Goal: Task Accomplishment & Management: Complete application form

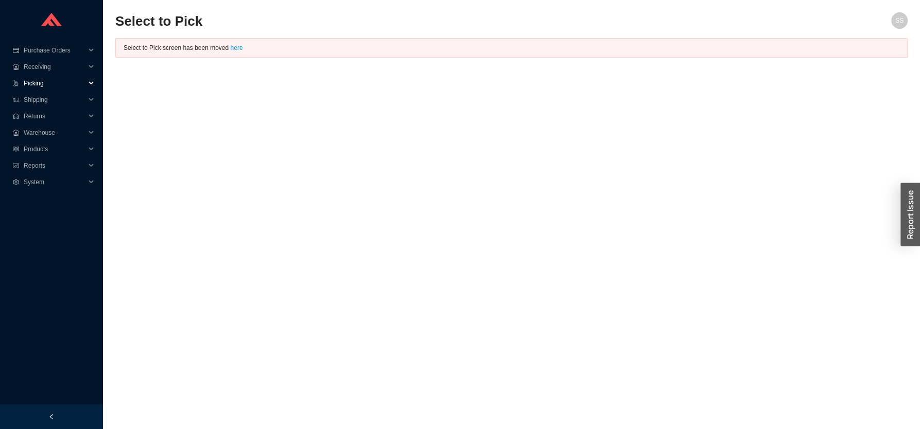
click at [40, 83] on span "Picking" at bounding box center [55, 83] width 62 height 16
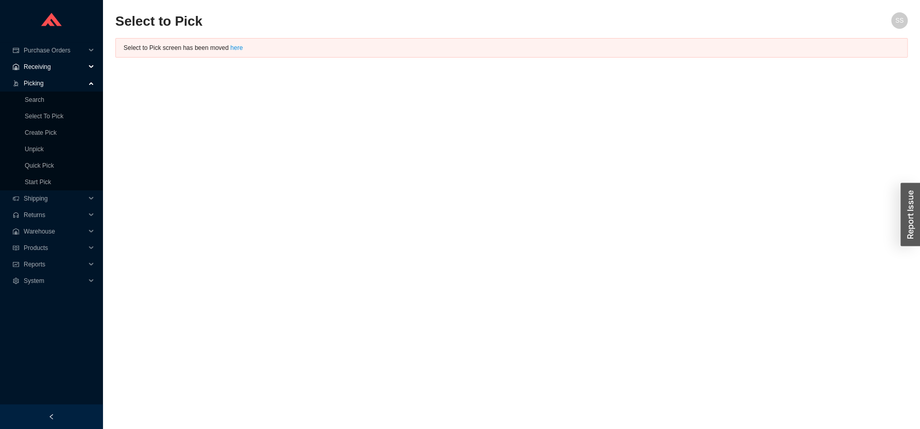
click at [51, 68] on span "Receiving" at bounding box center [55, 67] width 62 height 16
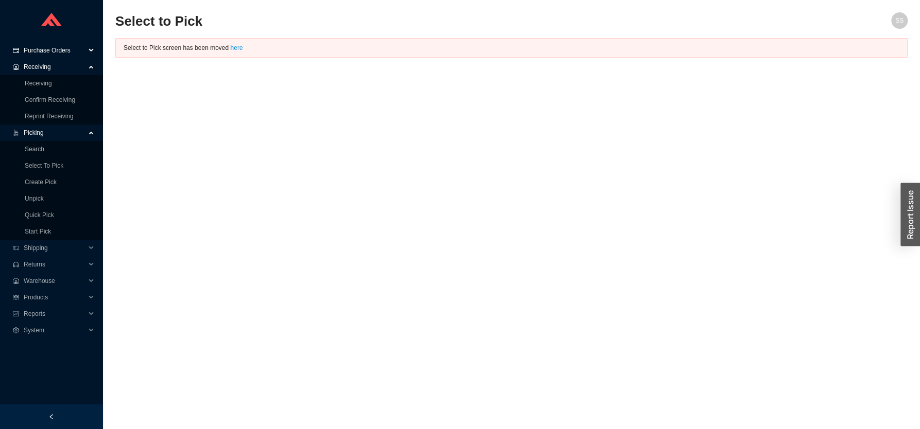
click at [59, 46] on span "Purchase Orders" at bounding box center [55, 50] width 62 height 16
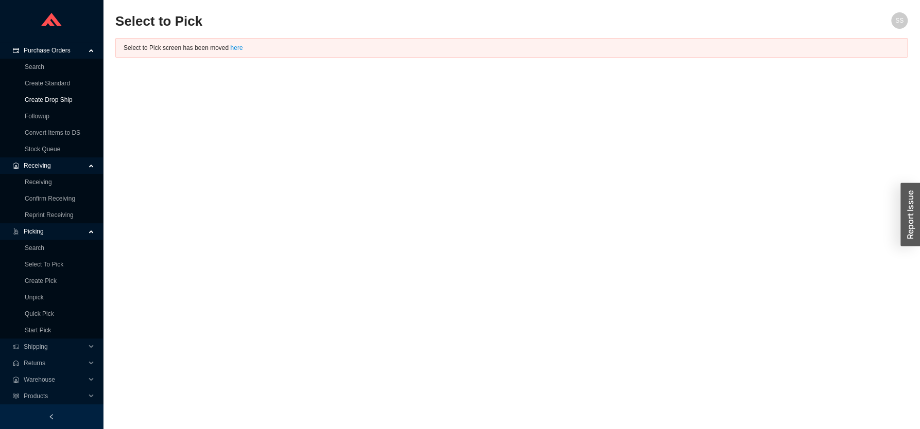
click at [56, 100] on link "Create Drop Ship" at bounding box center [49, 99] width 48 height 7
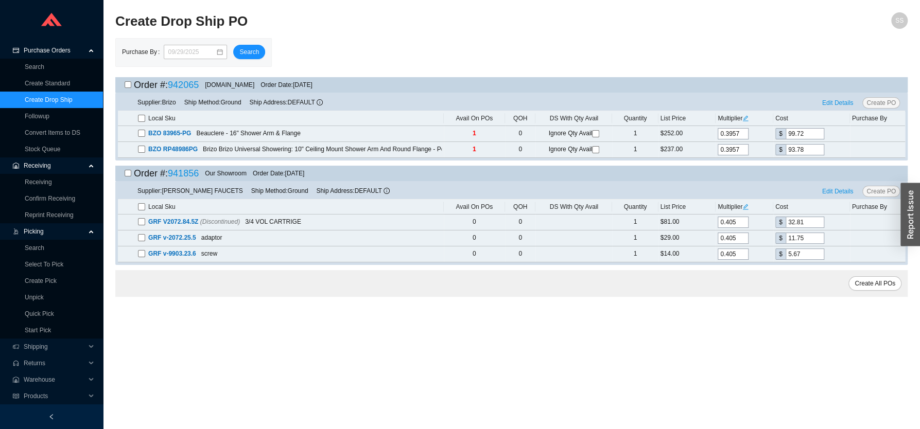
click at [126, 176] on input "checkbox" at bounding box center [128, 173] width 7 height 7
checkbox input "true"
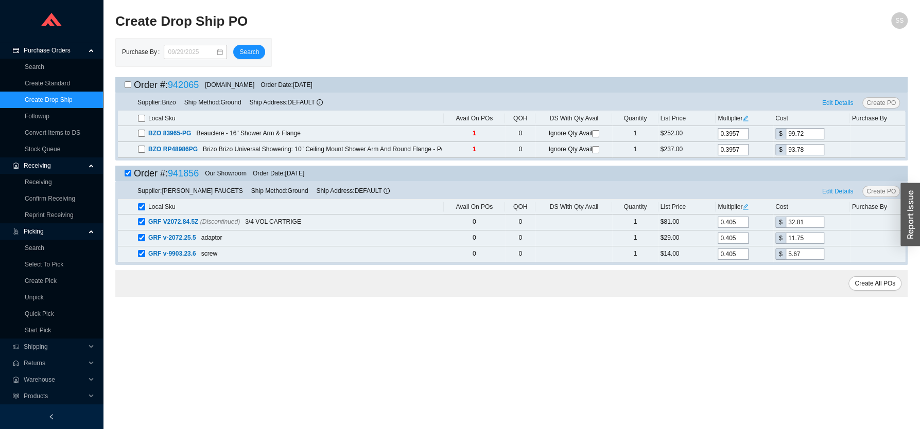
checkbox input "true"
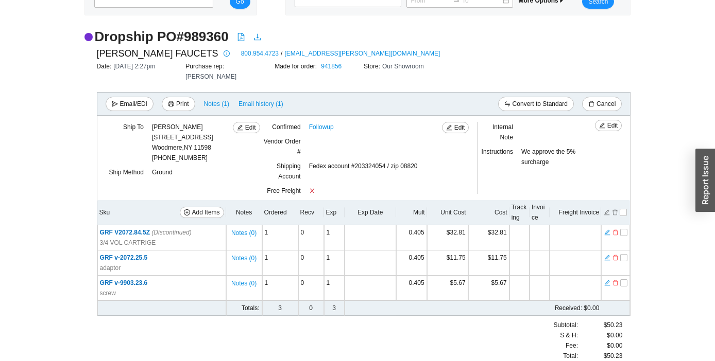
scroll to position [62, 0]
click at [196, 207] on span "Add Items" at bounding box center [206, 212] width 28 height 10
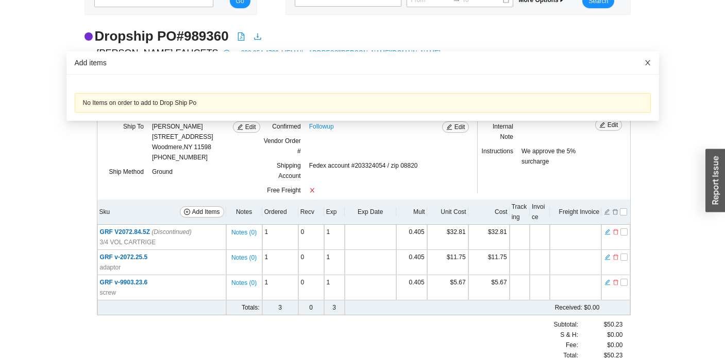
click at [644, 66] on icon "close" at bounding box center [647, 62] width 7 height 7
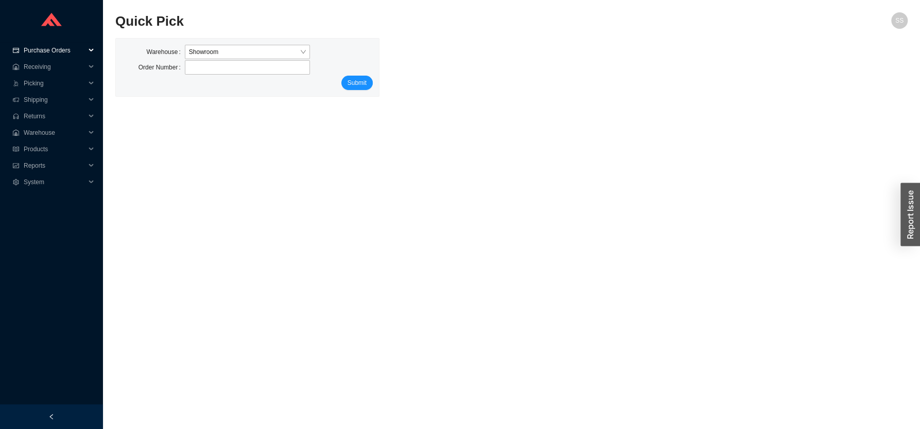
click at [53, 49] on span "Purchase Orders" at bounding box center [55, 50] width 62 height 16
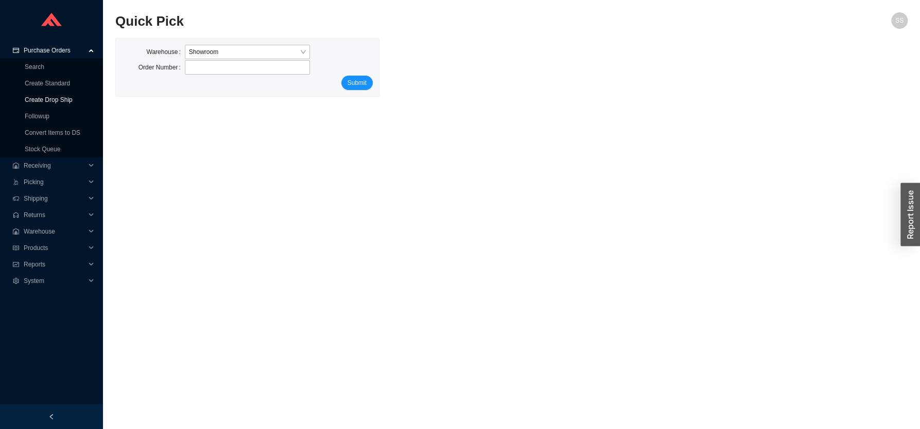
click at [46, 100] on link "Create Drop Ship" at bounding box center [49, 99] width 48 height 7
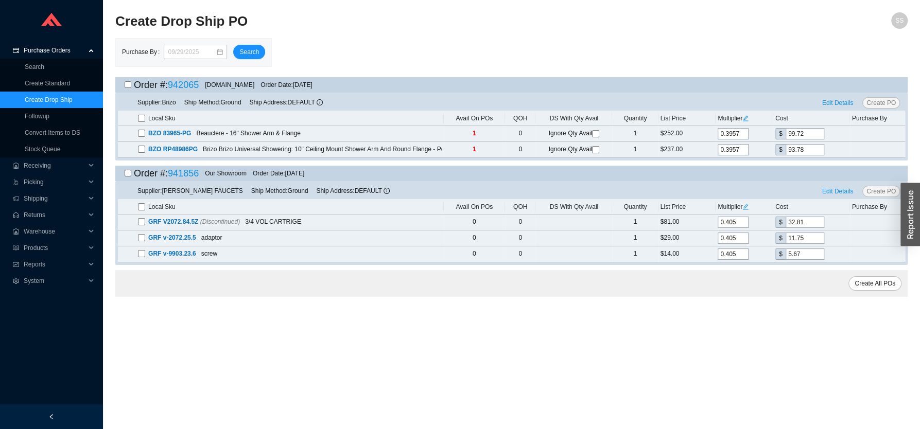
drag, startPoint x: 129, startPoint y: 173, endPoint x: 124, endPoint y: 184, distance: 11.8
click at [128, 173] on input "checkbox" at bounding box center [128, 173] width 7 height 7
checkbox input "true"
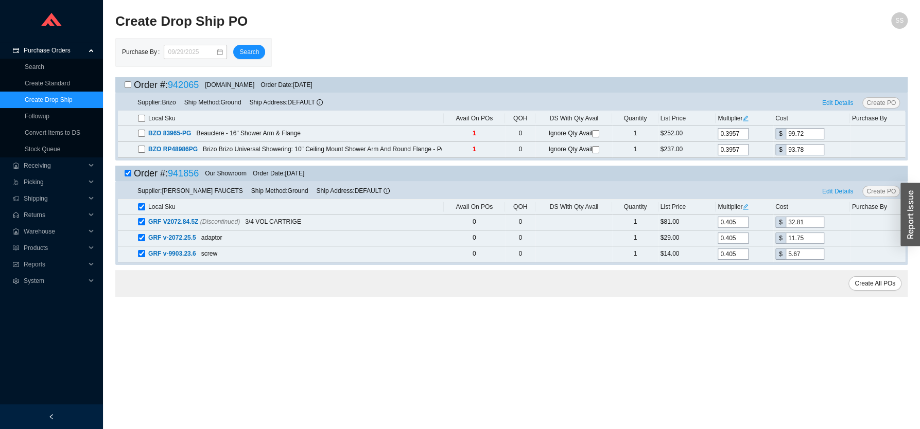
checkbox input "true"
click at [882, 194] on span "Create PO" at bounding box center [881, 191] width 29 height 10
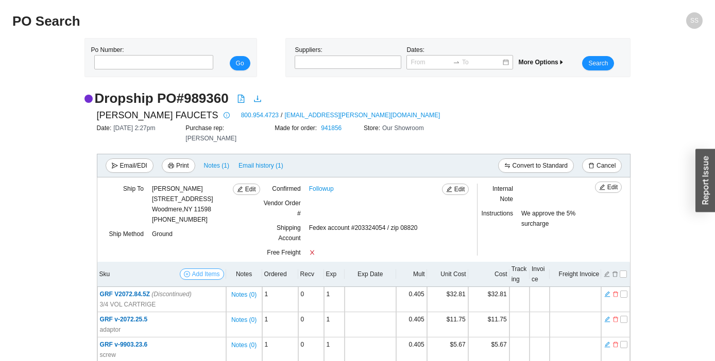
click at [203, 269] on span "Add Items" at bounding box center [206, 274] width 28 height 10
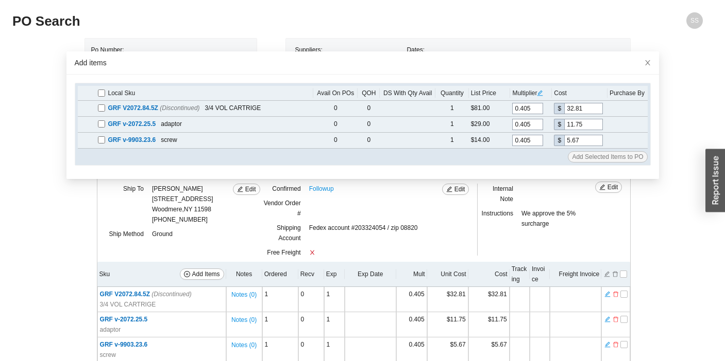
click at [98, 94] on input "checkbox" at bounding box center [101, 93] width 7 height 7
checkbox input "true"
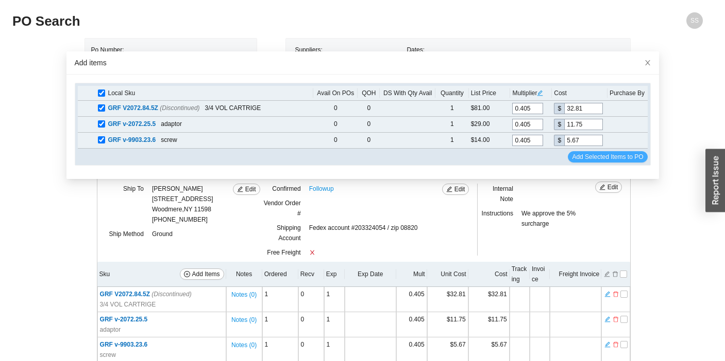
click at [577, 157] on span "Add Selected Items to PO" at bounding box center [607, 157] width 71 height 10
drag, startPoint x: 582, startPoint y: 159, endPoint x: 558, endPoint y: 187, distance: 36.5
click at [582, 159] on span "Add Selected Items to PO" at bounding box center [607, 157] width 71 height 10
click at [637, 62] on span "Close" at bounding box center [647, 62] width 23 height 23
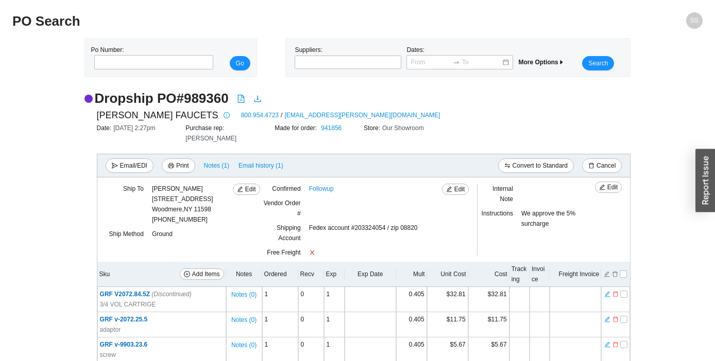
scroll to position [62, 0]
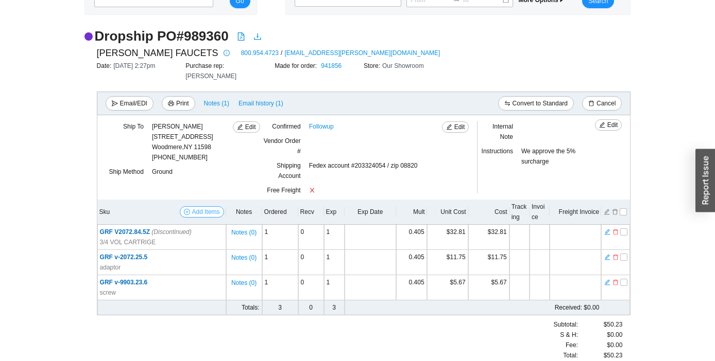
click at [201, 207] on span "Add Items" at bounding box center [206, 212] width 28 height 10
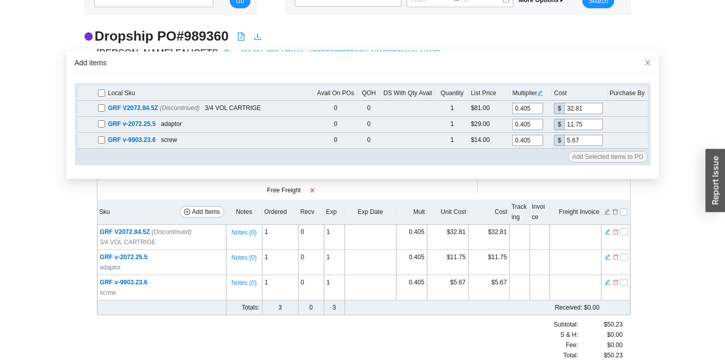
click at [99, 93] on input "checkbox" at bounding box center [101, 93] width 7 height 7
checkbox input "true"
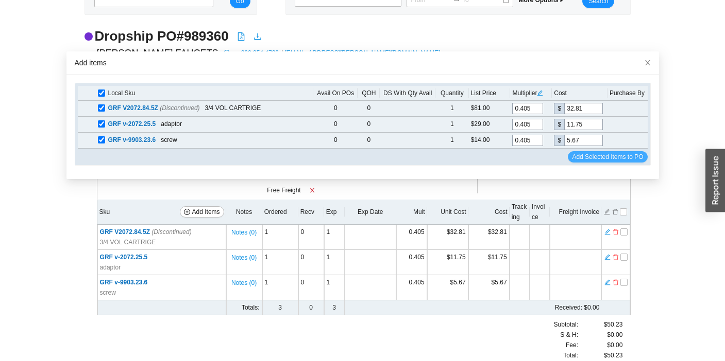
drag, startPoint x: 583, startPoint y: 154, endPoint x: 577, endPoint y: 163, distance: 10.7
click at [582, 154] on span "Add Selected Items to PO" at bounding box center [607, 157] width 71 height 10
click at [585, 154] on span "Add Selected Items to PO" at bounding box center [607, 157] width 71 height 10
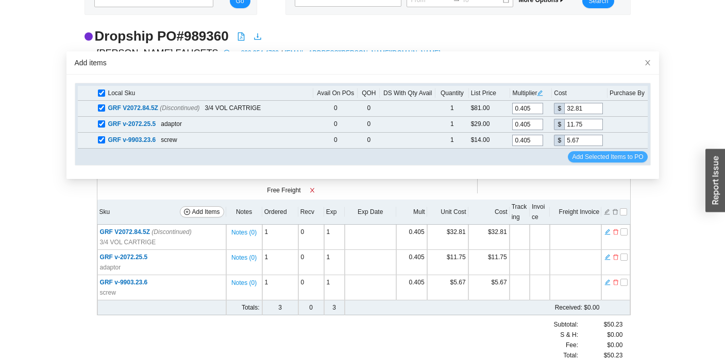
click at [585, 154] on span "Add Selected Items to PO" at bounding box center [607, 157] width 71 height 10
click at [644, 61] on icon "close" at bounding box center [647, 62] width 7 height 7
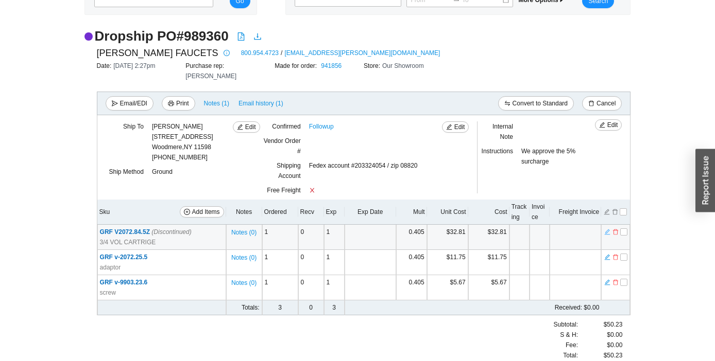
click at [609, 229] on icon "edit" at bounding box center [607, 232] width 6 height 7
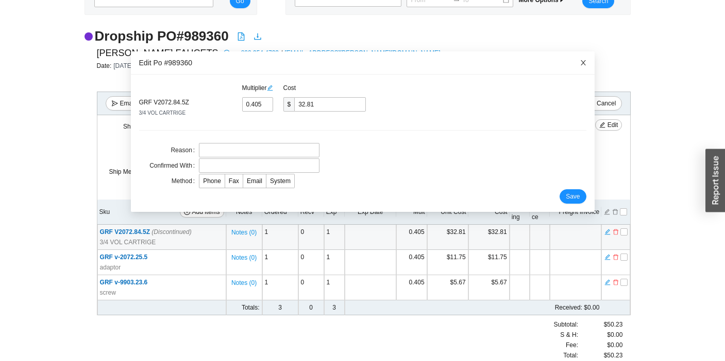
click at [580, 62] on icon "close" at bounding box center [582, 62] width 5 height 5
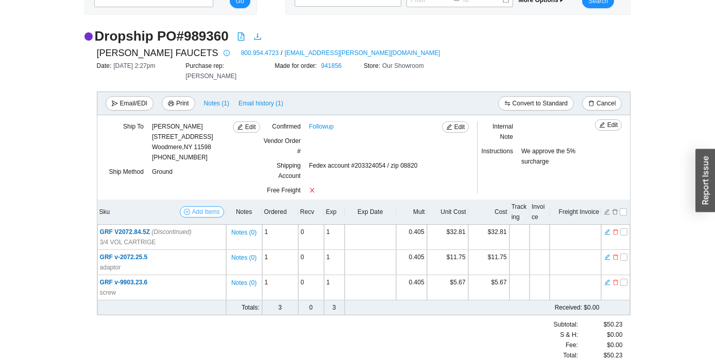
click at [192, 206] on button "Add Items" at bounding box center [202, 211] width 44 height 11
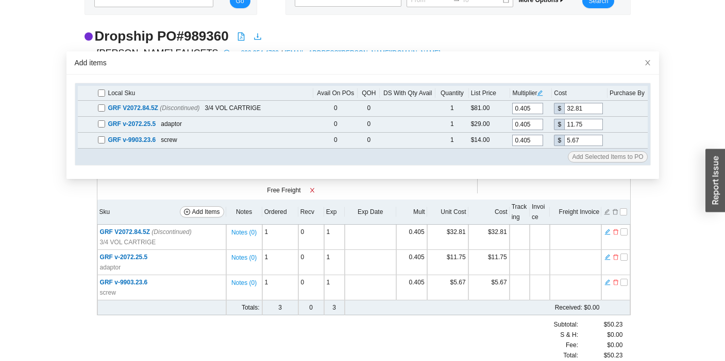
click at [98, 93] on input "checkbox" at bounding box center [101, 93] width 7 height 7
checkbox input "true"
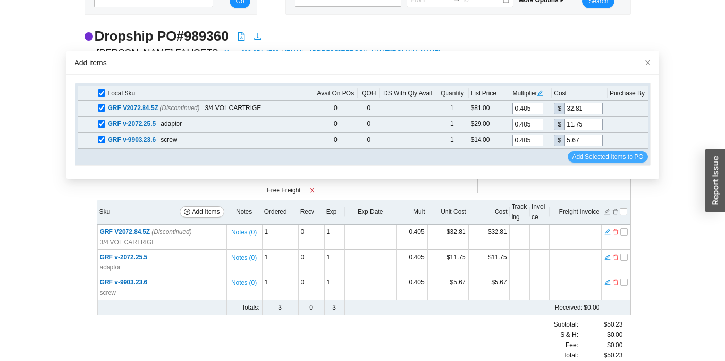
click at [577, 152] on button "Add Selected Items to PO" at bounding box center [606, 156] width 79 height 11
click at [644, 60] on icon "close" at bounding box center [647, 62] width 7 height 7
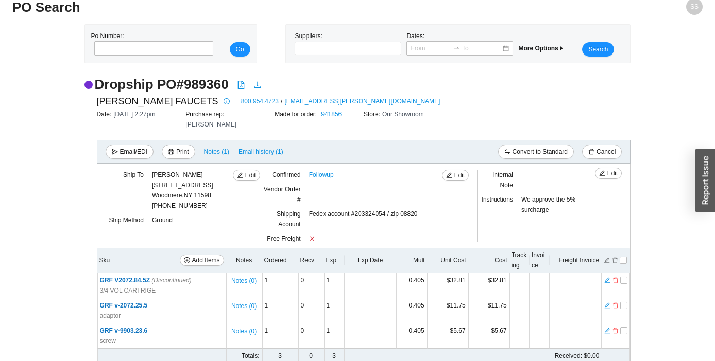
scroll to position [0, 0]
